Goal: Task Accomplishment & Management: Manage account settings

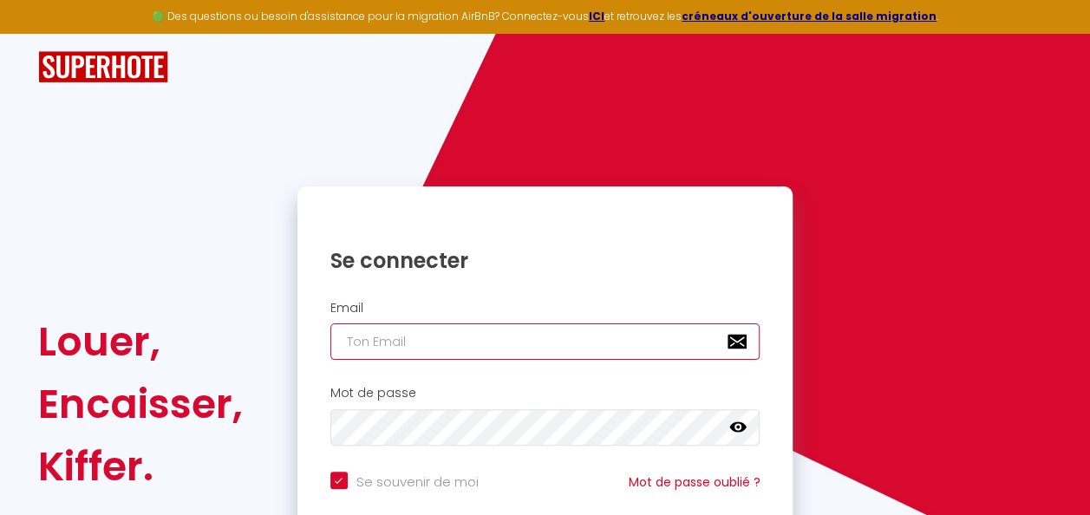
type input "[EMAIL_ADDRESS][DOMAIN_NAME]"
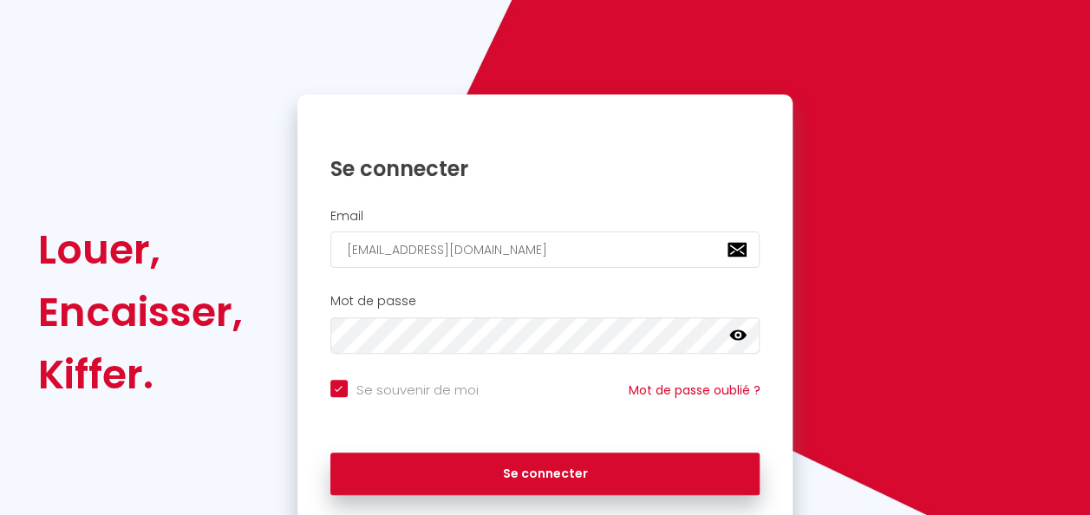
scroll to position [157, 0]
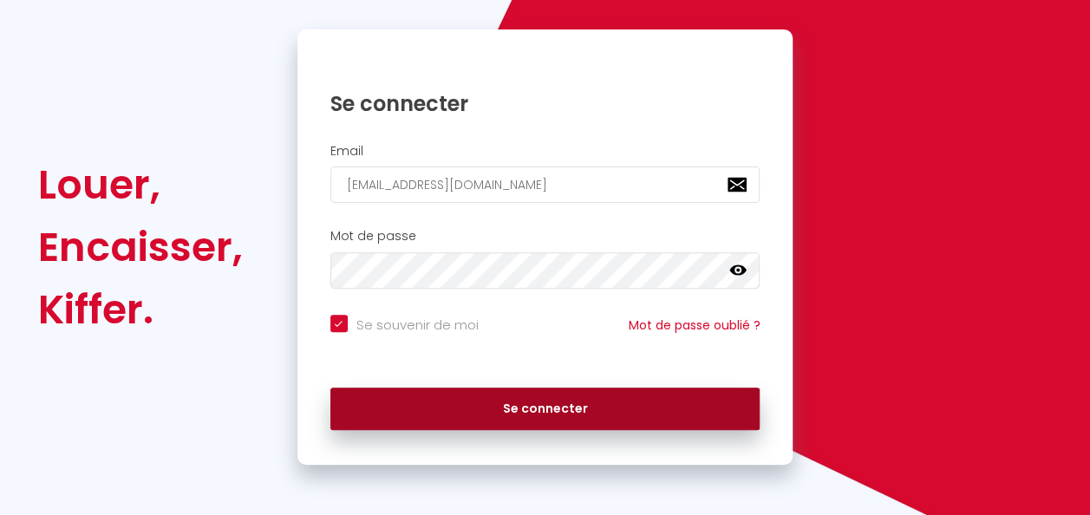
click at [621, 418] on button "Se connecter" at bounding box center [545, 409] width 430 height 43
checkbox input "true"
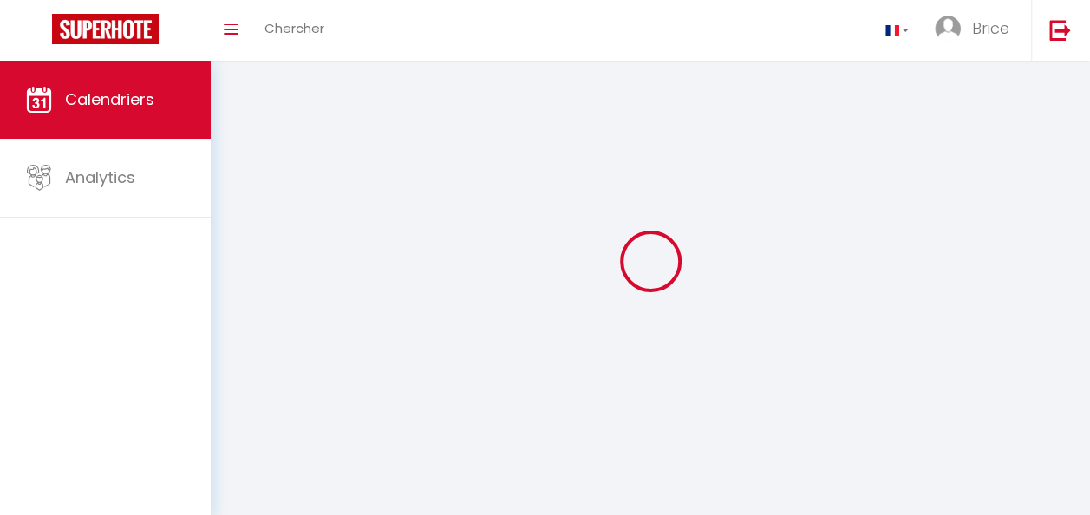
select select
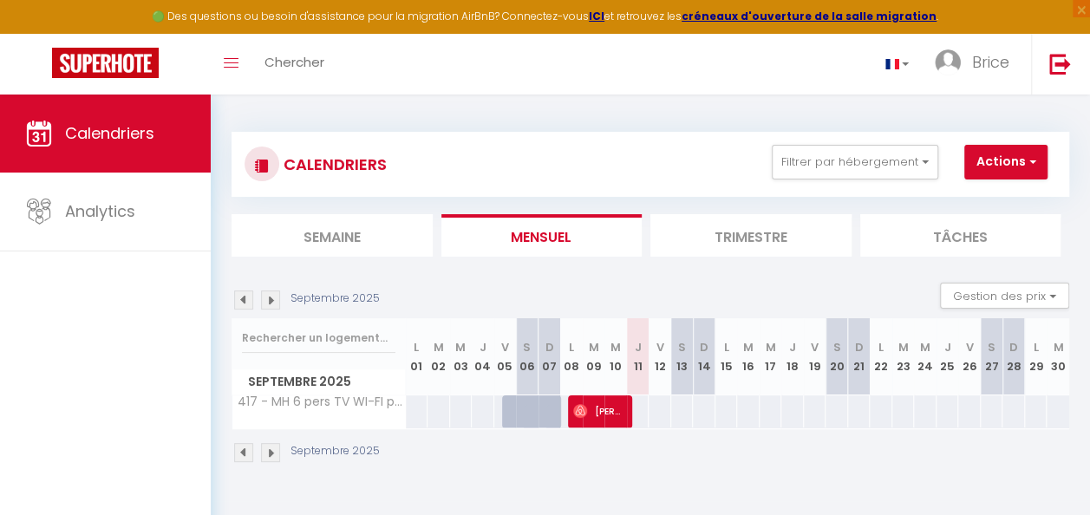
select select
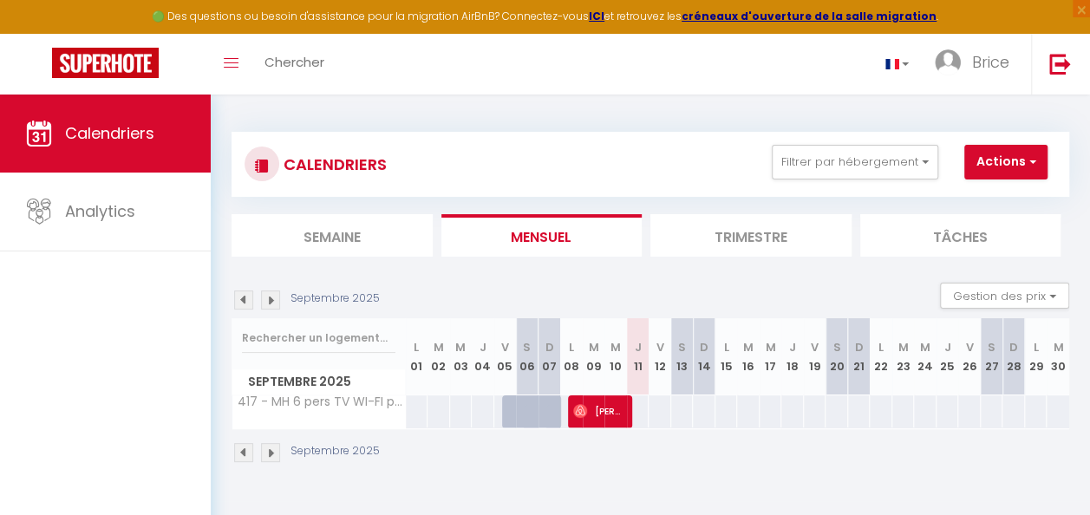
select select
click at [580, 414] on img at bounding box center [580, 411] width 14 height 14
select select "OK"
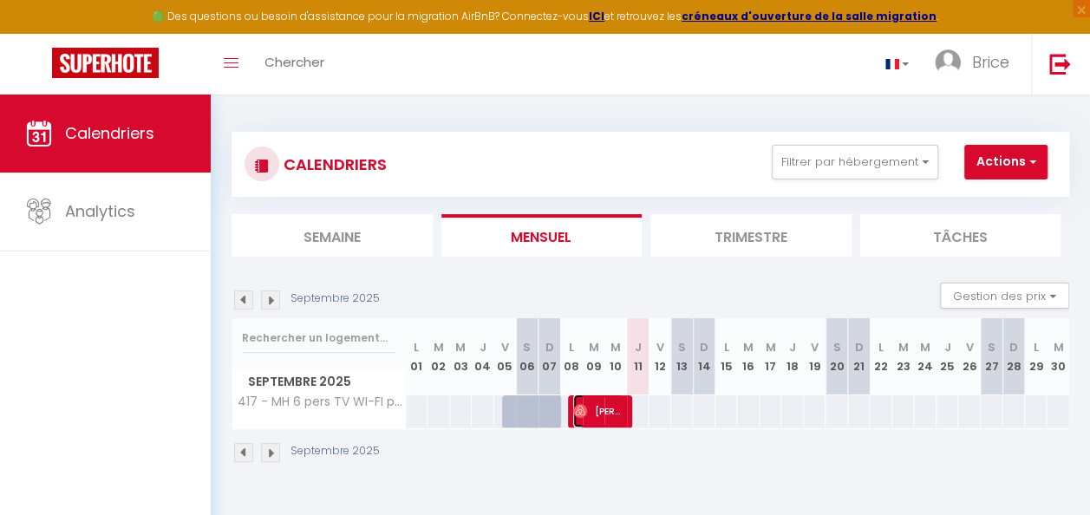
select select "1"
select select "0"
select select "1"
select select
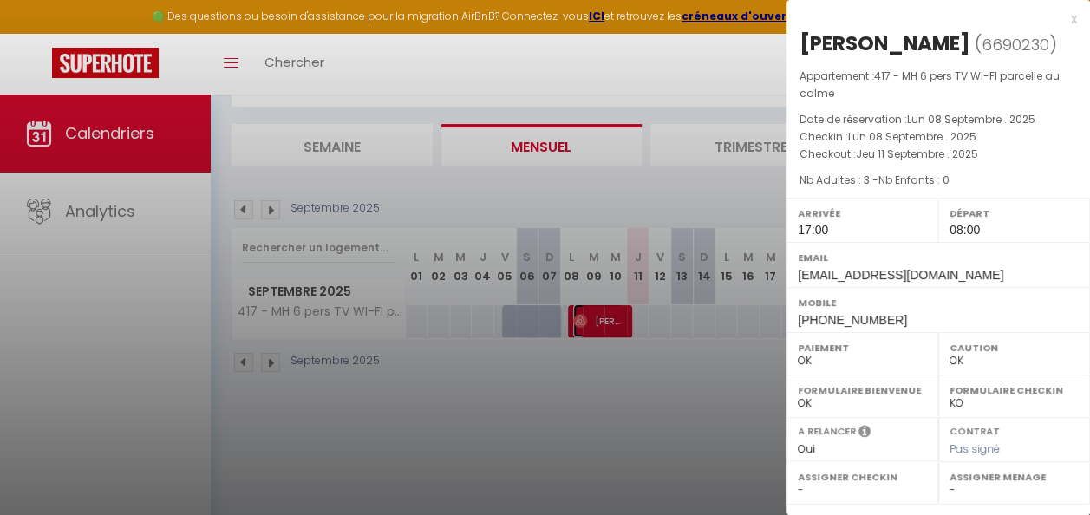
scroll to position [95, 0]
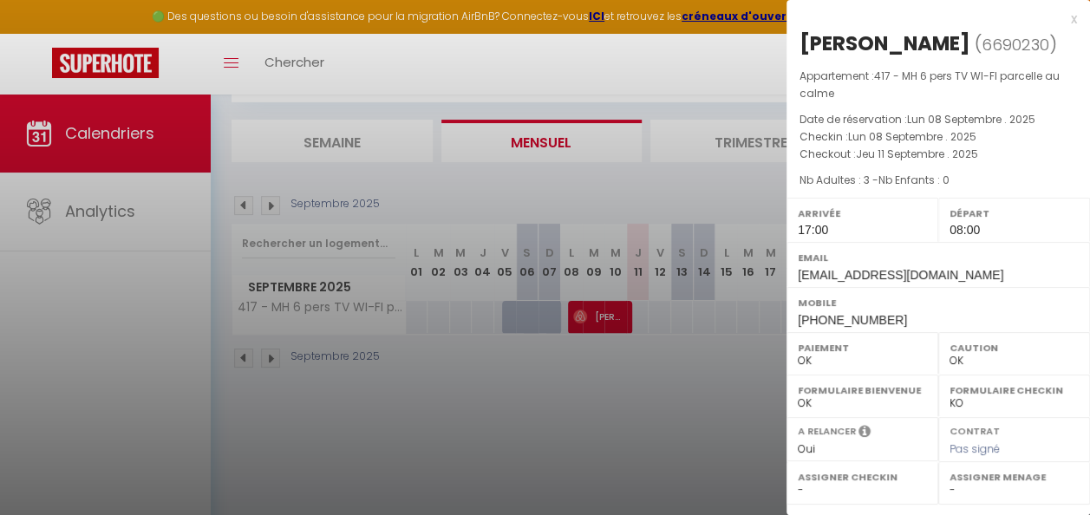
click at [678, 429] on div at bounding box center [545, 257] width 1090 height 515
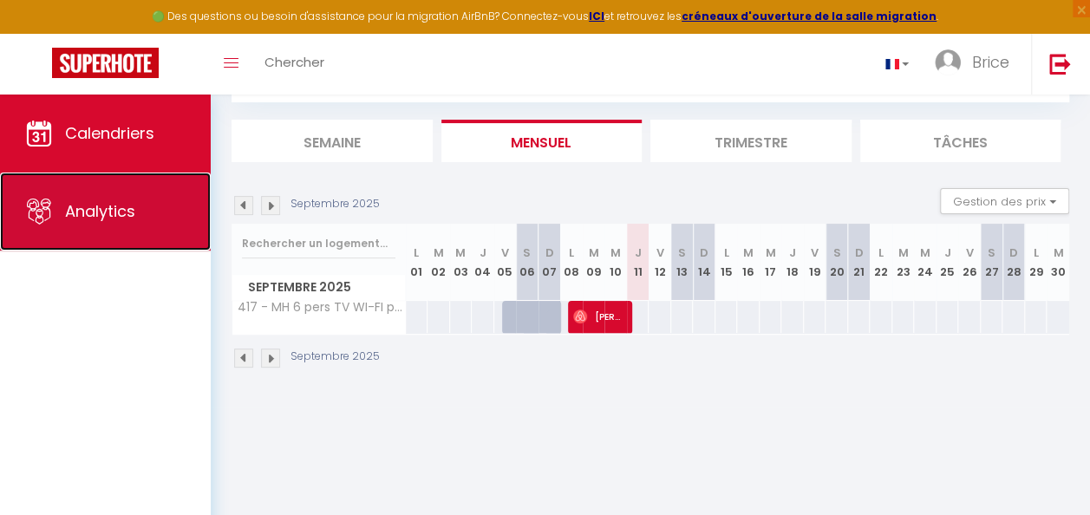
click at [121, 231] on link "Analytics" at bounding box center [105, 212] width 211 height 78
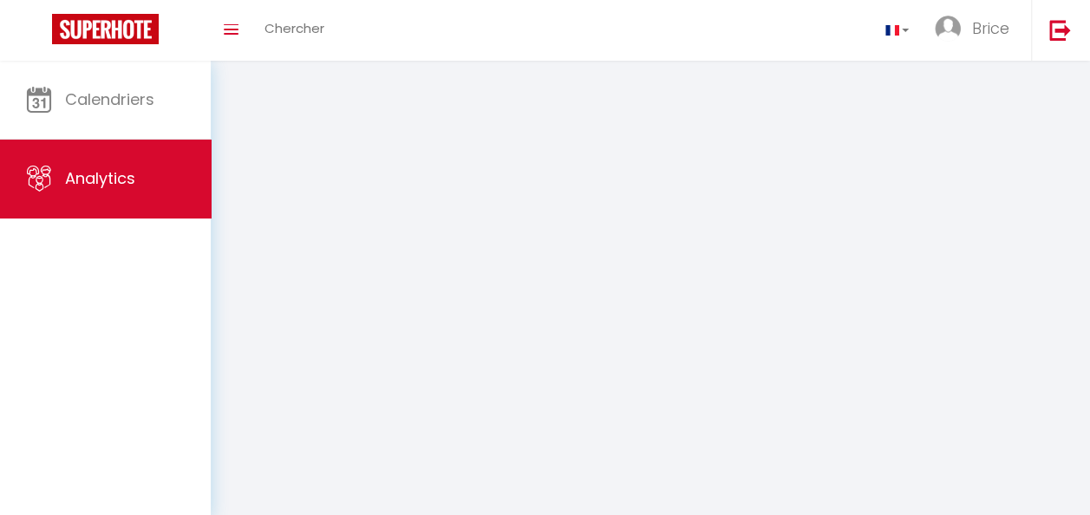
select select "2025"
select select "9"
